Goal: Information Seeking & Learning: Learn about a topic

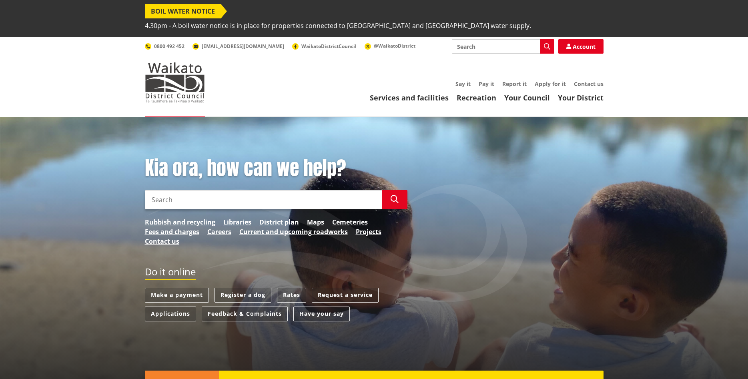
click at [154, 190] on input "Search" at bounding box center [263, 199] width 237 height 19
type input "Freedom campers"
click at [395, 195] on icon "button" at bounding box center [395, 199] width 8 height 8
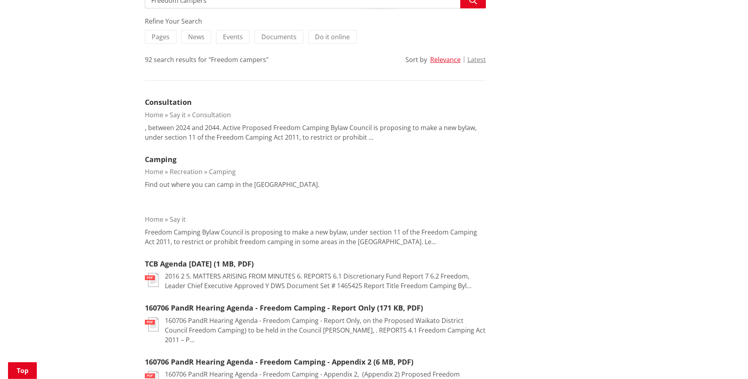
scroll to position [211, 0]
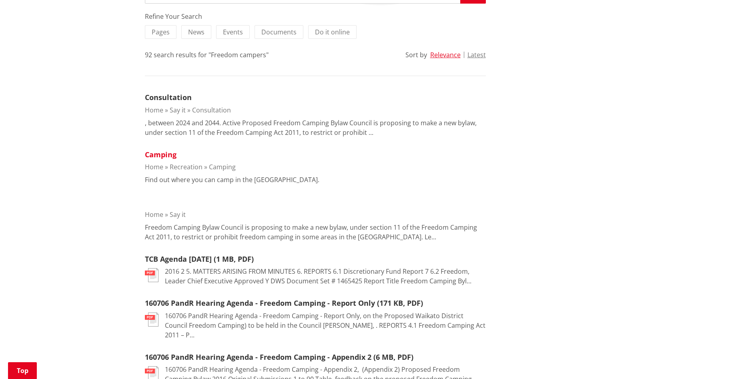
click at [163, 150] on link "Camping" at bounding box center [161, 155] width 32 height 10
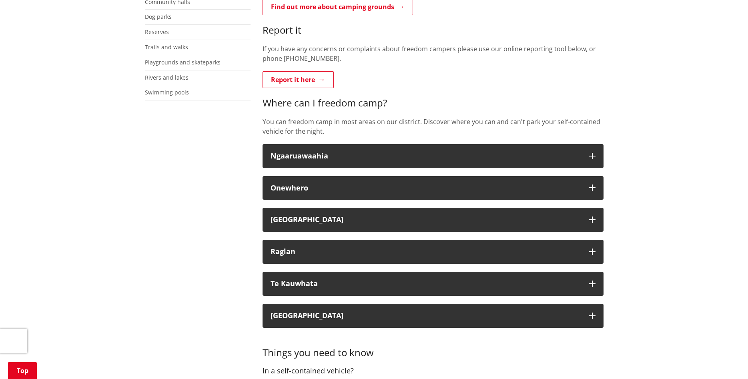
scroll to position [272, 0]
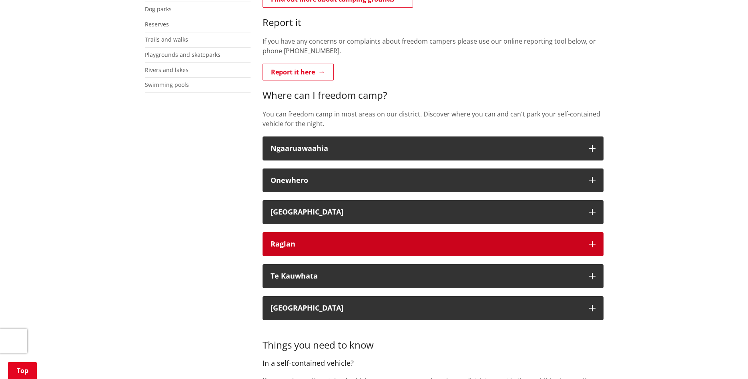
click at [287, 240] on div "Raglan" at bounding box center [426, 244] width 311 height 8
click at [287, 232] on button "Raglan" at bounding box center [432, 244] width 341 height 24
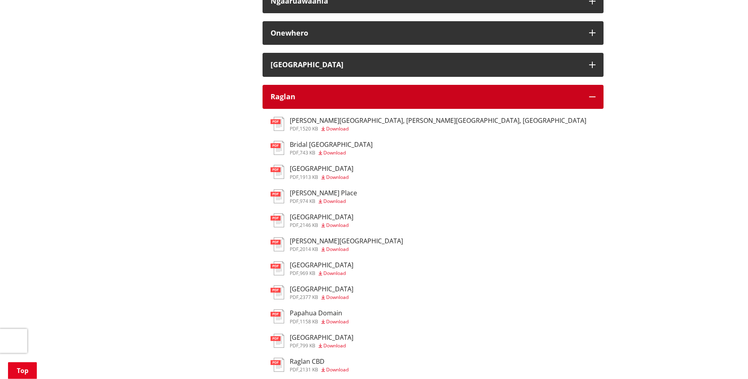
scroll to position [395, 0]
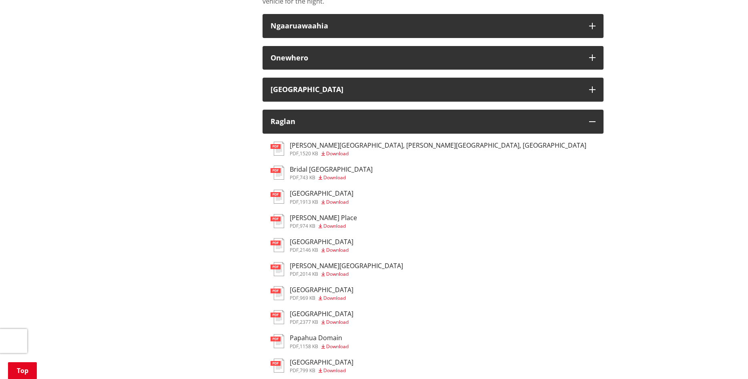
click at [299, 166] on h3 "Bridal Veil Falls" at bounding box center [331, 170] width 83 height 8
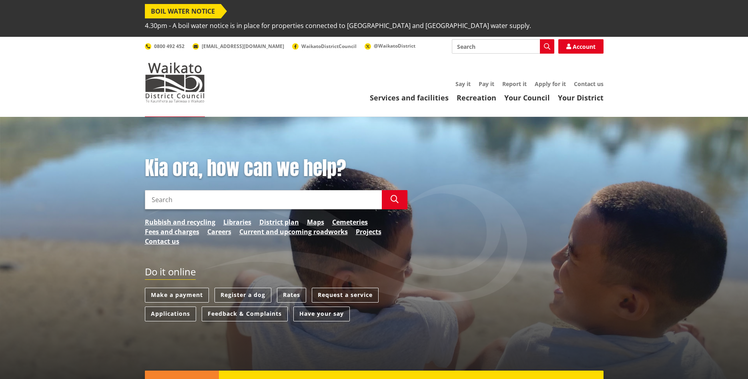
click at [152, 190] on input "Search" at bounding box center [263, 199] width 237 height 19
type input "Freedom campers"
click at [393, 195] on icon "button" at bounding box center [395, 199] width 8 height 8
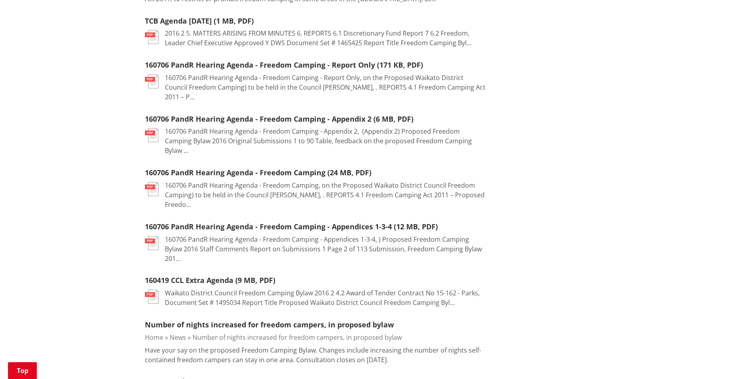
scroll to position [469, 0]
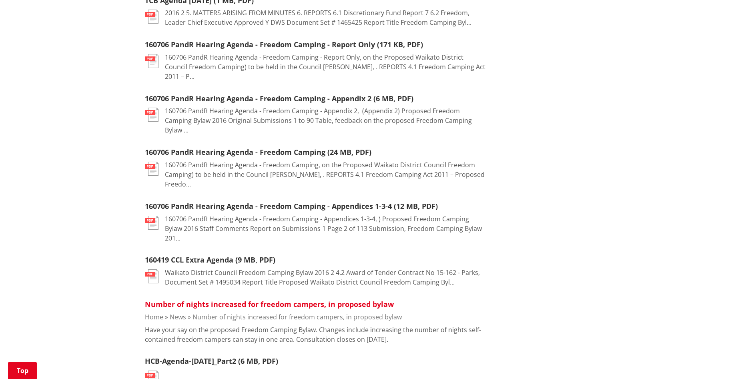
click at [280, 299] on link "Number of nights increased for freedom campers, in proposed bylaw" at bounding box center [269, 304] width 249 height 10
